Goal: Information Seeking & Learning: Learn about a topic

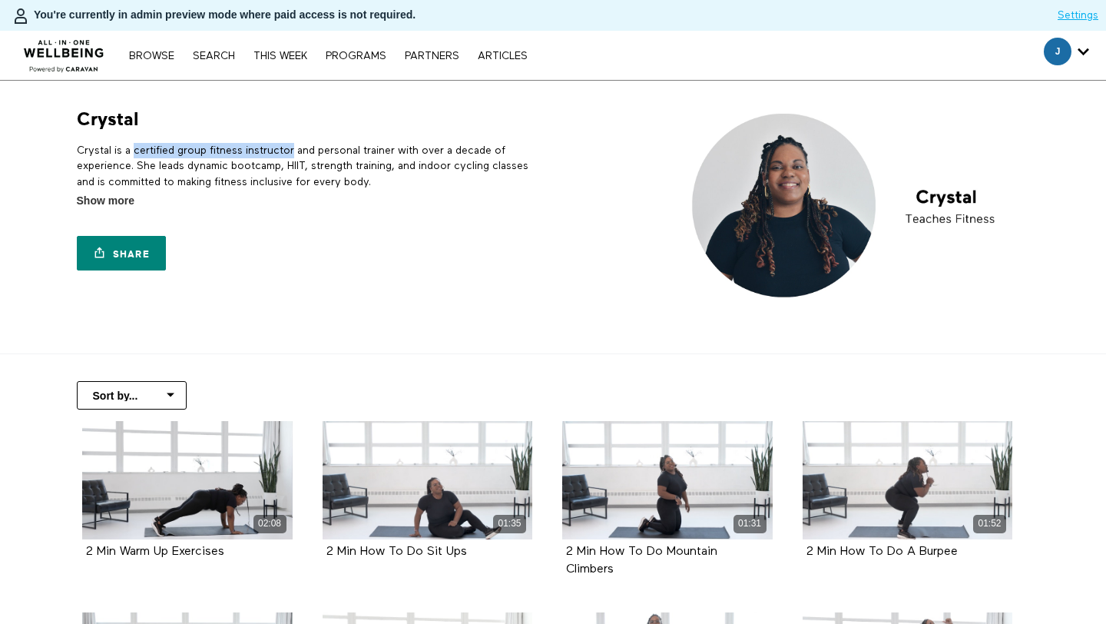
drag, startPoint x: 136, startPoint y: 151, endPoint x: 293, endPoint y: 149, distance: 157.4
click at [293, 149] on p "Crystal is a certified group fitness instructor and personal trainer with over …" at bounding box center [312, 166] width 471 height 47
copy p "certified group fitness instructor"
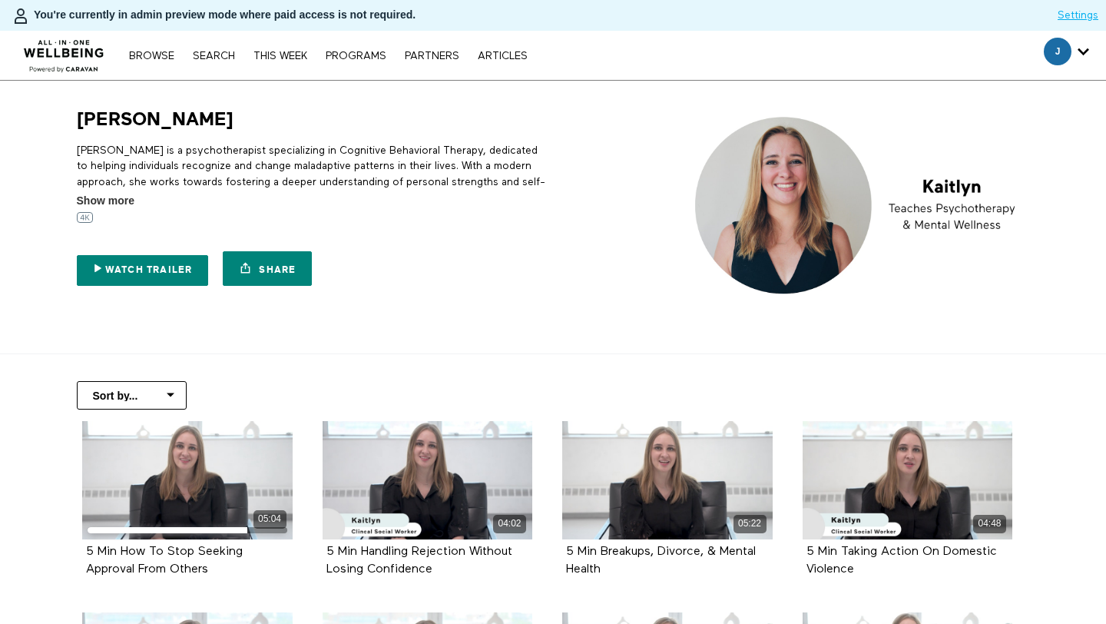
click at [168, 148] on p "Kaitlyn is a psychotherapist specializing in Cognitive Behavioral Therapy, dedi…" at bounding box center [312, 174] width 471 height 62
copy p "psychotherapist"
